Goal: Download file/media

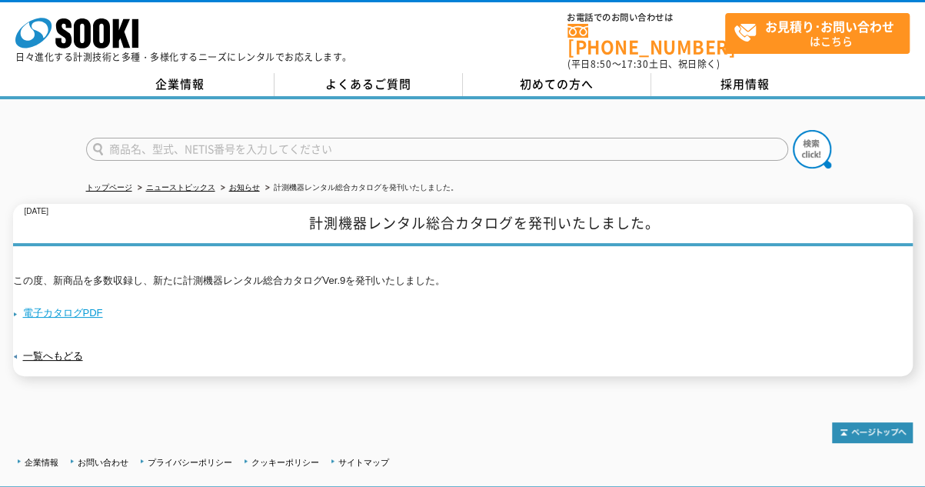
click at [70, 307] on link "電子カタログPDF" at bounding box center [58, 313] width 90 height 12
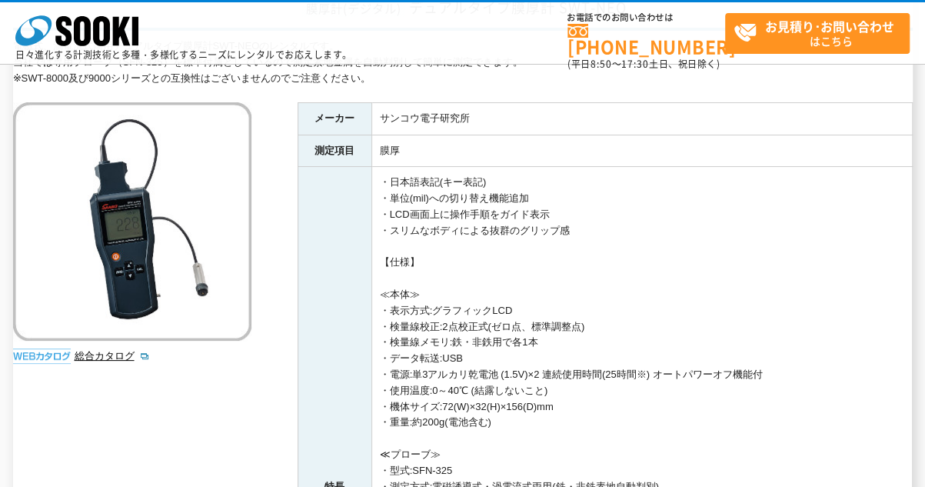
scroll to position [385, 0]
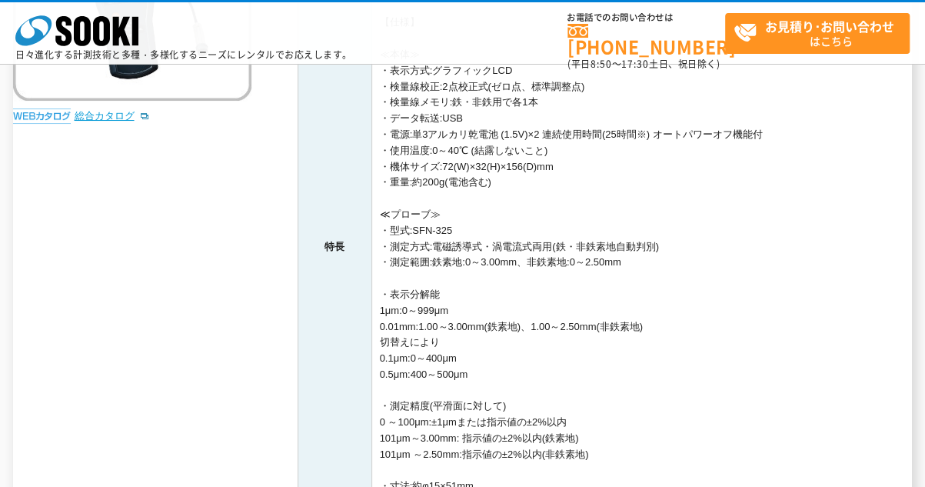
click at [99, 114] on link "総合カタログ" at bounding box center [112, 116] width 75 height 12
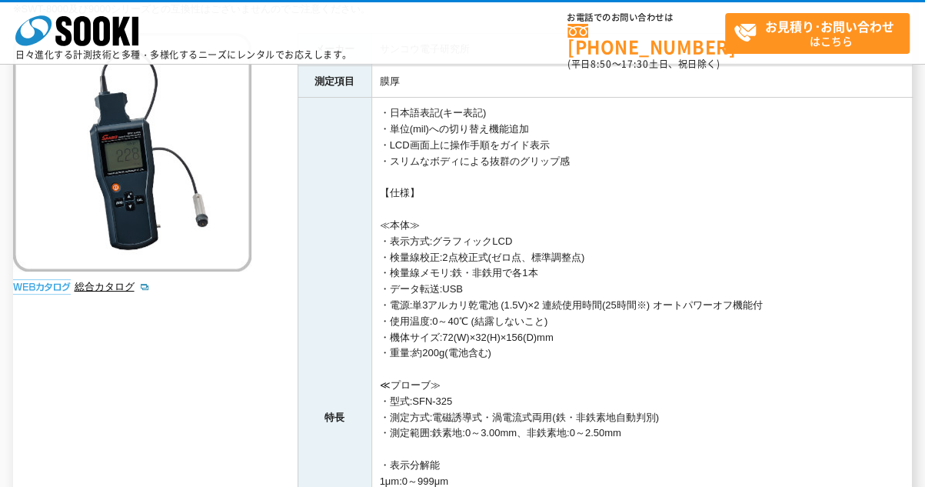
scroll to position [0, 0]
